Goal: Task Accomplishment & Management: Use online tool/utility

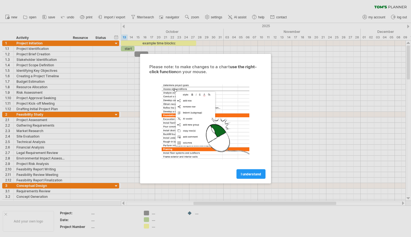
click at [407, 197] on div at bounding box center [205, 118] width 411 height 237
click at [239, 171] on link "I understand" at bounding box center [250, 174] width 29 height 10
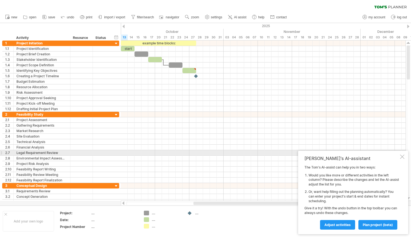
click at [403, 155] on div at bounding box center [402, 156] width 4 height 4
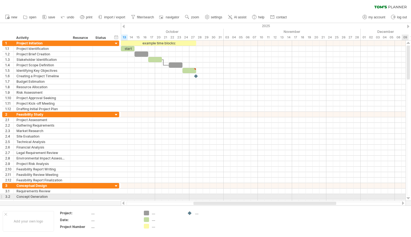
click at [408, 198] on div at bounding box center [408, 198] width 4 height 4
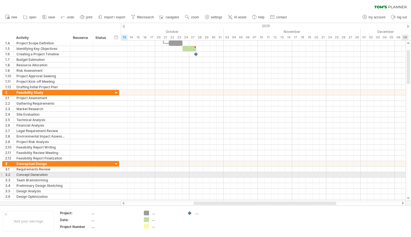
click at [408, 198] on div at bounding box center [408, 198] width 4 height 4
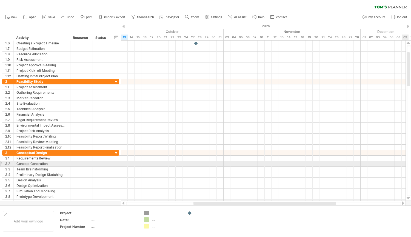
click at [408, 198] on div at bounding box center [408, 198] width 4 height 4
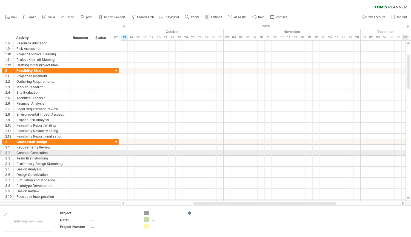
click at [408, 198] on div at bounding box center [408, 198] width 4 height 4
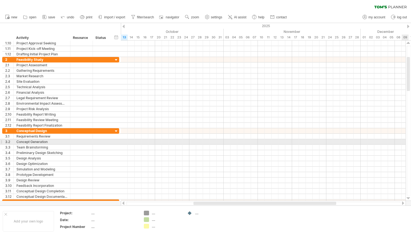
click at [408, 198] on div at bounding box center [408, 198] width 4 height 4
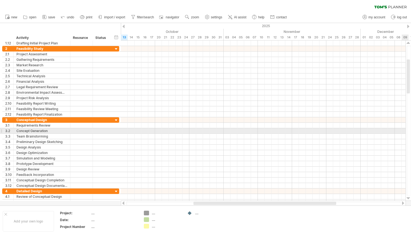
click at [408, 198] on div at bounding box center [408, 198] width 4 height 4
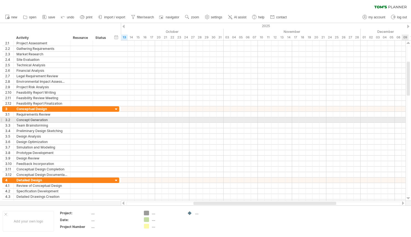
click at [408, 198] on div at bounding box center [408, 198] width 4 height 4
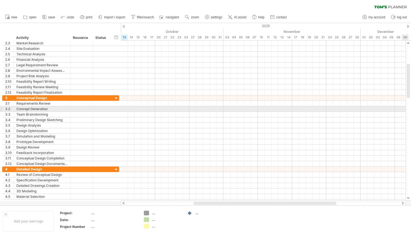
click at [408, 198] on div at bounding box center [408, 198] width 4 height 4
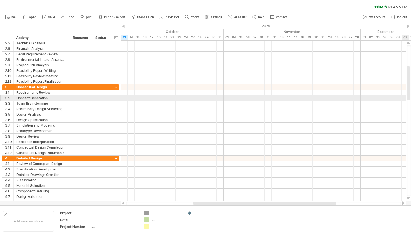
click at [408, 198] on div at bounding box center [408, 198] width 4 height 4
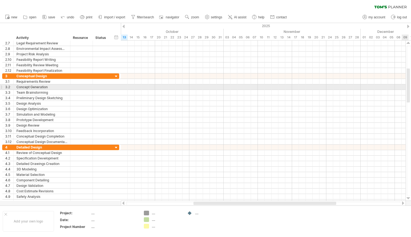
click at [408, 198] on div at bounding box center [408, 198] width 4 height 4
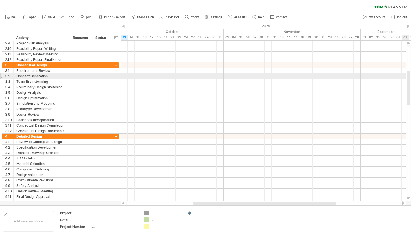
click at [408, 198] on div at bounding box center [408, 198] width 4 height 4
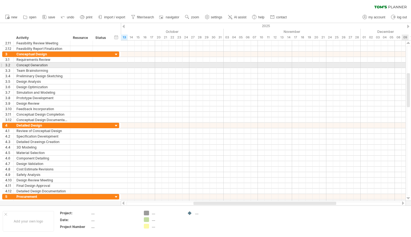
click at [408, 198] on div at bounding box center [408, 198] width 4 height 4
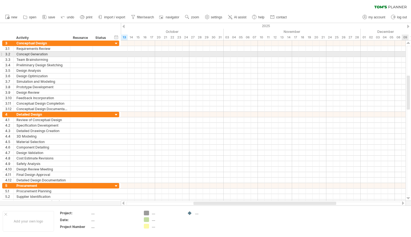
click at [408, 198] on div at bounding box center [408, 198] width 4 height 4
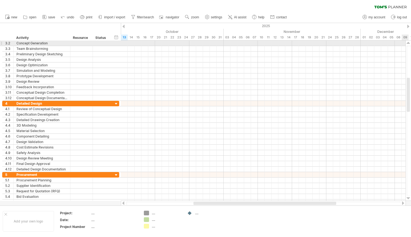
click at [408, 198] on div at bounding box center [408, 198] width 4 height 4
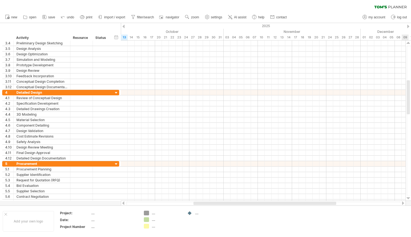
click at [408, 198] on div at bounding box center [408, 198] width 4 height 4
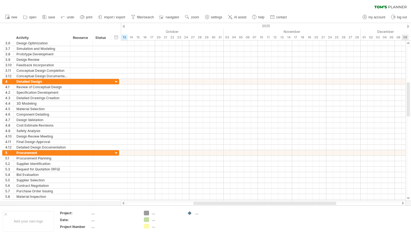
click at [408, 198] on div at bounding box center [408, 198] width 4 height 4
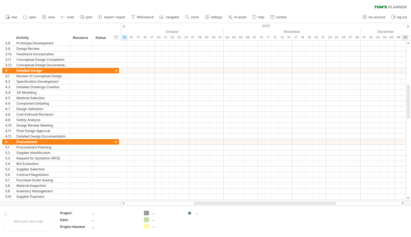
click at [408, 198] on div at bounding box center [408, 198] width 4 height 4
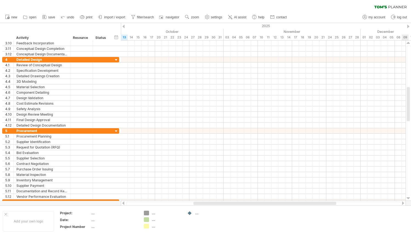
click at [408, 198] on div at bounding box center [408, 198] width 4 height 4
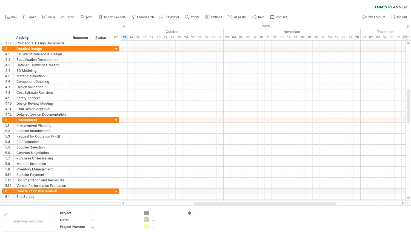
click at [408, 198] on div at bounding box center [408, 198] width 4 height 4
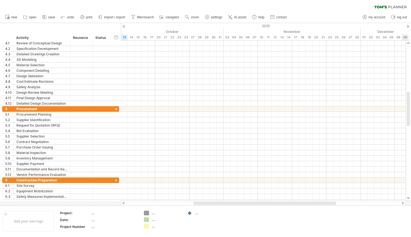
click at [408, 198] on div at bounding box center [408, 198] width 4 height 4
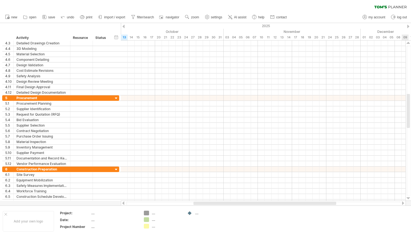
click at [408, 198] on div at bounding box center [408, 198] width 4 height 4
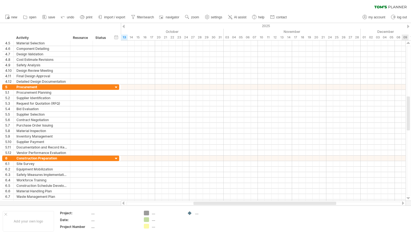
click at [408, 198] on div at bounding box center [408, 198] width 4 height 4
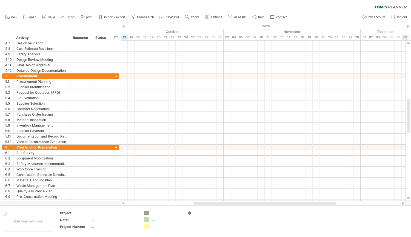
click at [408, 198] on div at bounding box center [408, 198] width 4 height 4
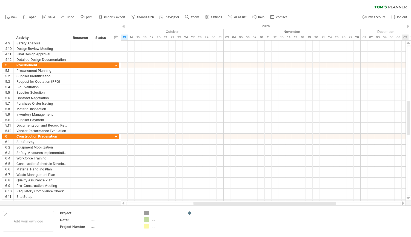
click at [408, 198] on div at bounding box center [408, 198] width 4 height 4
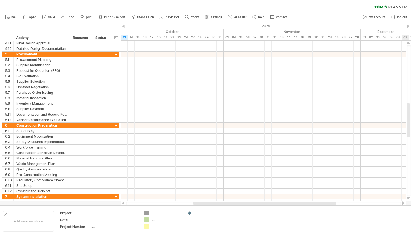
click at [408, 198] on div at bounding box center [408, 198] width 4 height 4
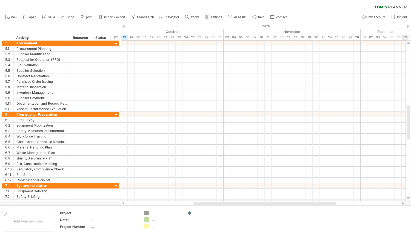
click at [408, 198] on div at bounding box center [408, 198] width 4 height 4
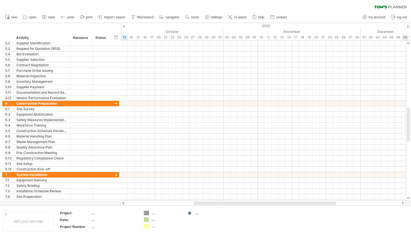
click at [408, 198] on div at bounding box center [408, 198] width 4 height 4
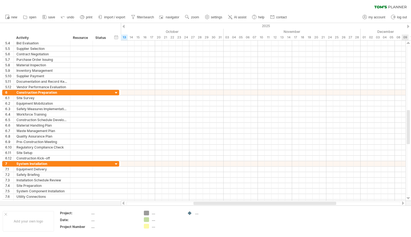
click at [408, 198] on div at bounding box center [408, 198] width 4 height 4
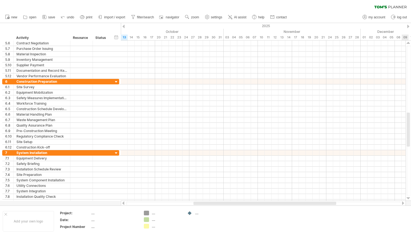
click at [408, 198] on div at bounding box center [408, 198] width 4 height 4
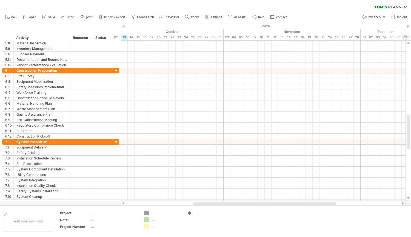
click at [408, 198] on div at bounding box center [408, 198] width 4 height 4
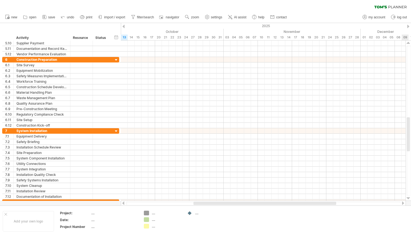
click at [408, 198] on div at bounding box center [408, 198] width 4 height 4
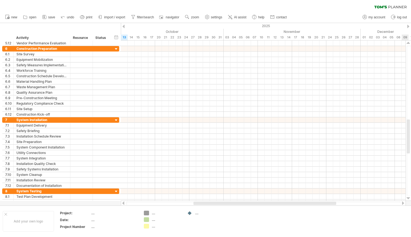
click at [408, 198] on div at bounding box center [408, 198] width 4 height 4
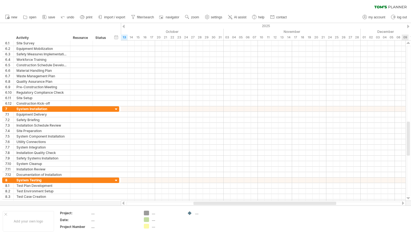
click at [408, 198] on div at bounding box center [408, 198] width 4 height 4
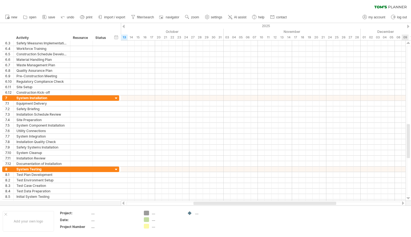
click at [408, 198] on div at bounding box center [408, 198] width 4 height 4
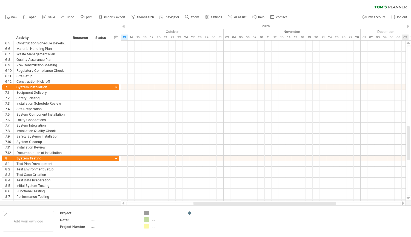
click at [408, 198] on div at bounding box center [408, 198] width 4 height 4
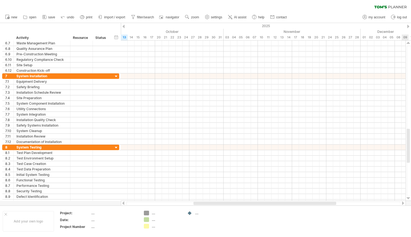
click at [408, 198] on div at bounding box center [408, 198] width 4 height 4
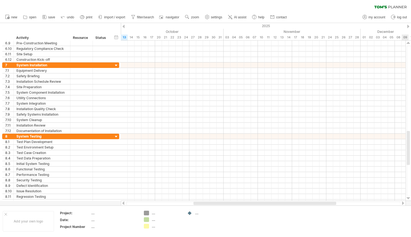
click at [408, 198] on div at bounding box center [408, 198] width 4 height 4
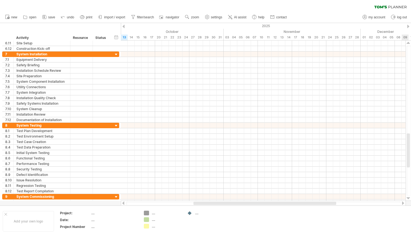
click at [408, 198] on div at bounding box center [408, 198] width 4 height 4
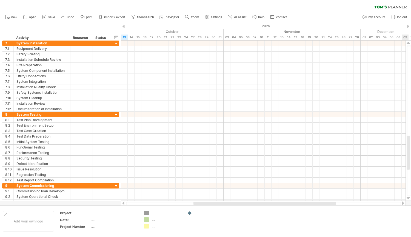
click at [408, 198] on div at bounding box center [408, 198] width 4 height 4
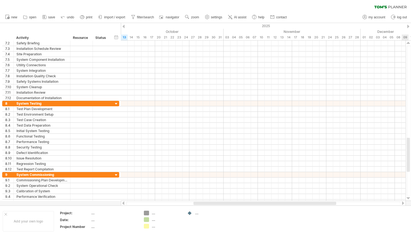
click at [408, 198] on div at bounding box center [408, 198] width 4 height 4
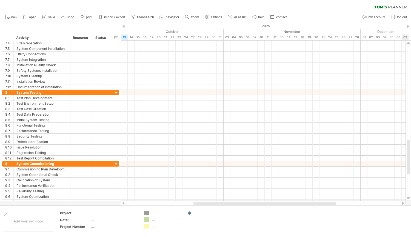
click at [408, 198] on div at bounding box center [408, 198] width 4 height 4
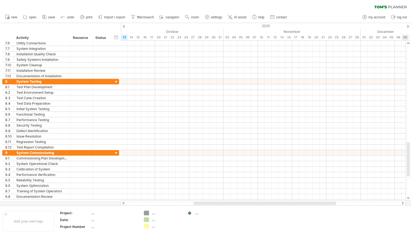
click at [408, 198] on div at bounding box center [408, 198] width 4 height 4
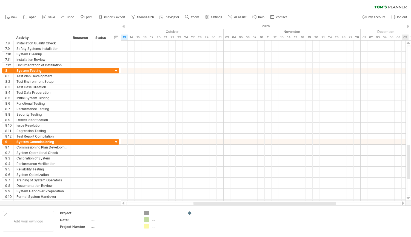
click at [408, 198] on div at bounding box center [408, 198] width 4 height 4
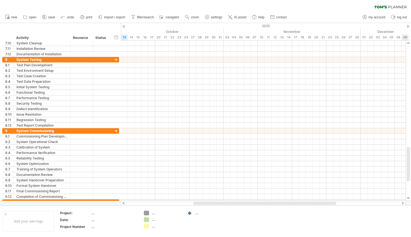
click at [408, 198] on div at bounding box center [408, 198] width 4 height 4
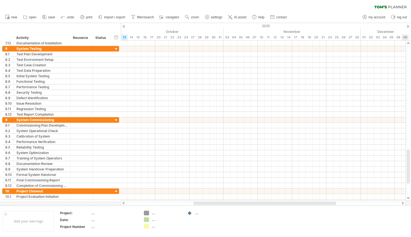
click at [408, 198] on div at bounding box center [408, 198] width 4 height 4
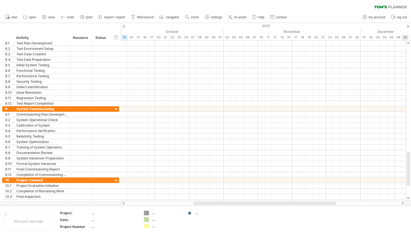
click at [408, 198] on div at bounding box center [408, 198] width 4 height 4
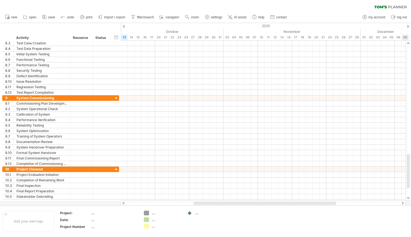
click at [408, 198] on div at bounding box center [408, 198] width 4 height 4
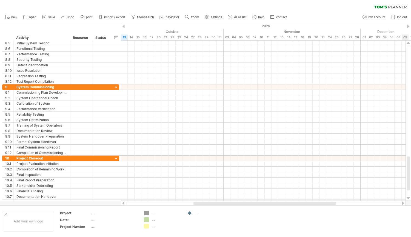
click at [408, 198] on div at bounding box center [408, 198] width 4 height 4
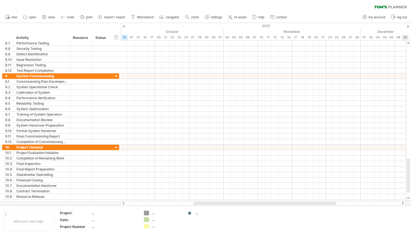
click at [408, 198] on div at bounding box center [408, 198] width 4 height 4
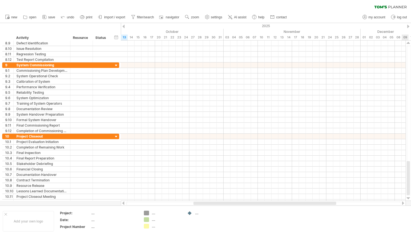
click at [408, 198] on div at bounding box center [408, 198] width 4 height 4
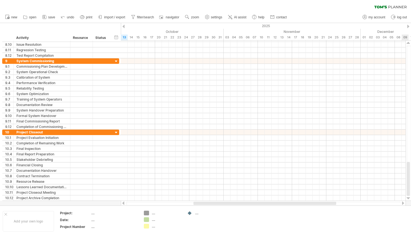
click at [408, 198] on div at bounding box center [408, 198] width 4 height 4
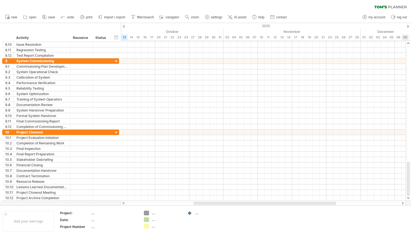
click at [408, 198] on div at bounding box center [408, 198] width 4 height 4
